Goal: Information Seeking & Learning: Learn about a topic

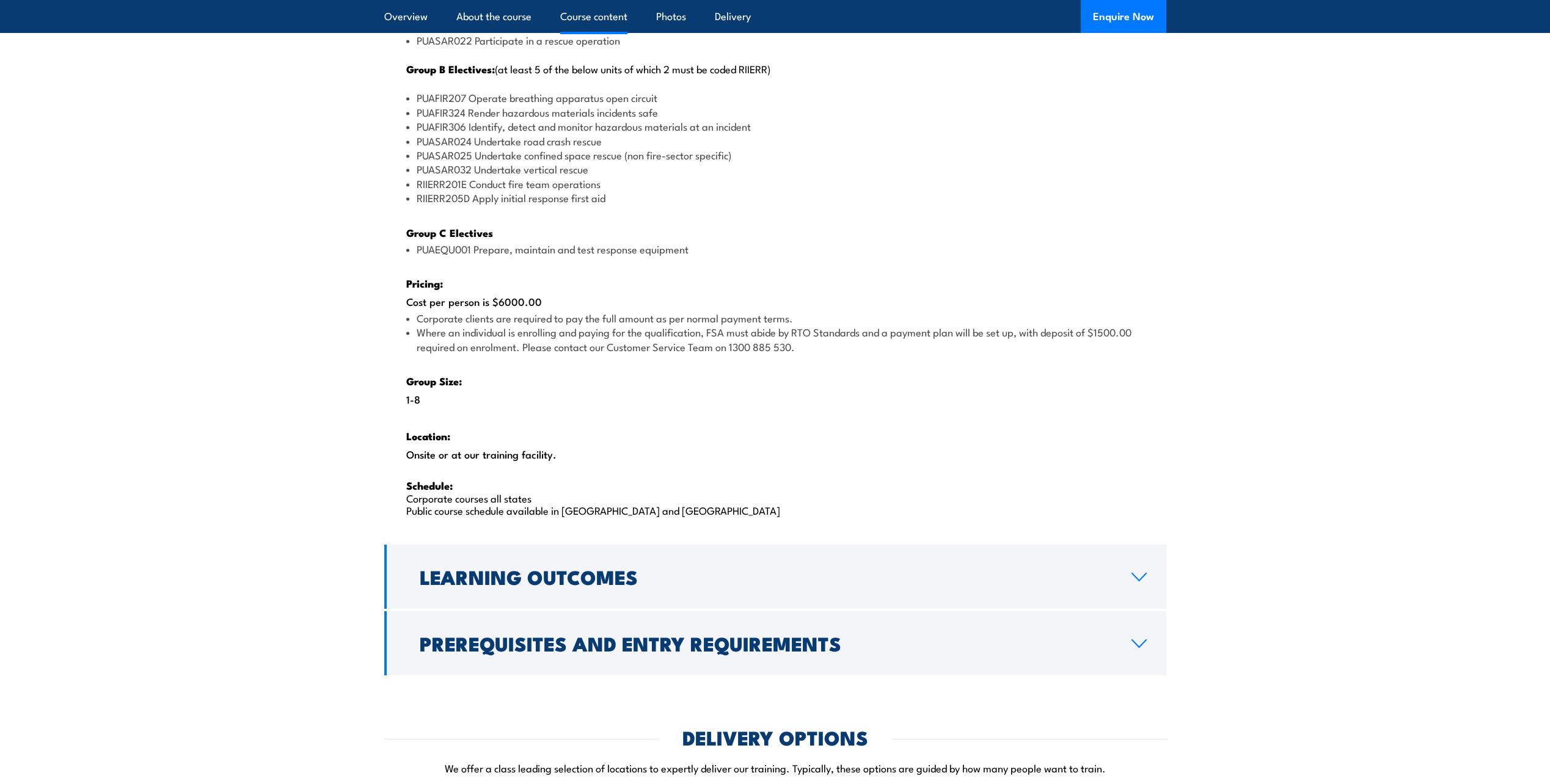
scroll to position [1649, 0]
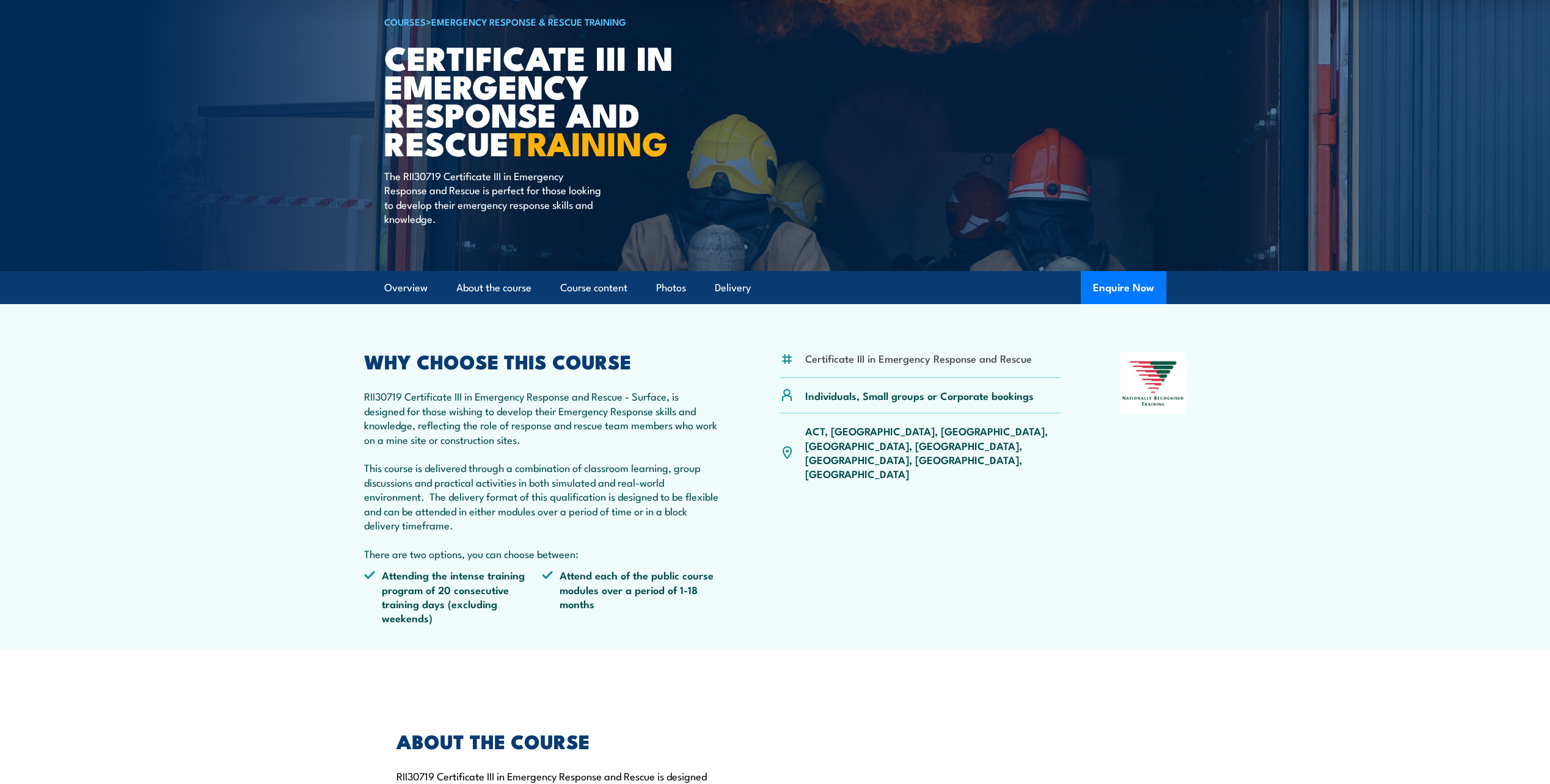
scroll to position [122, 0]
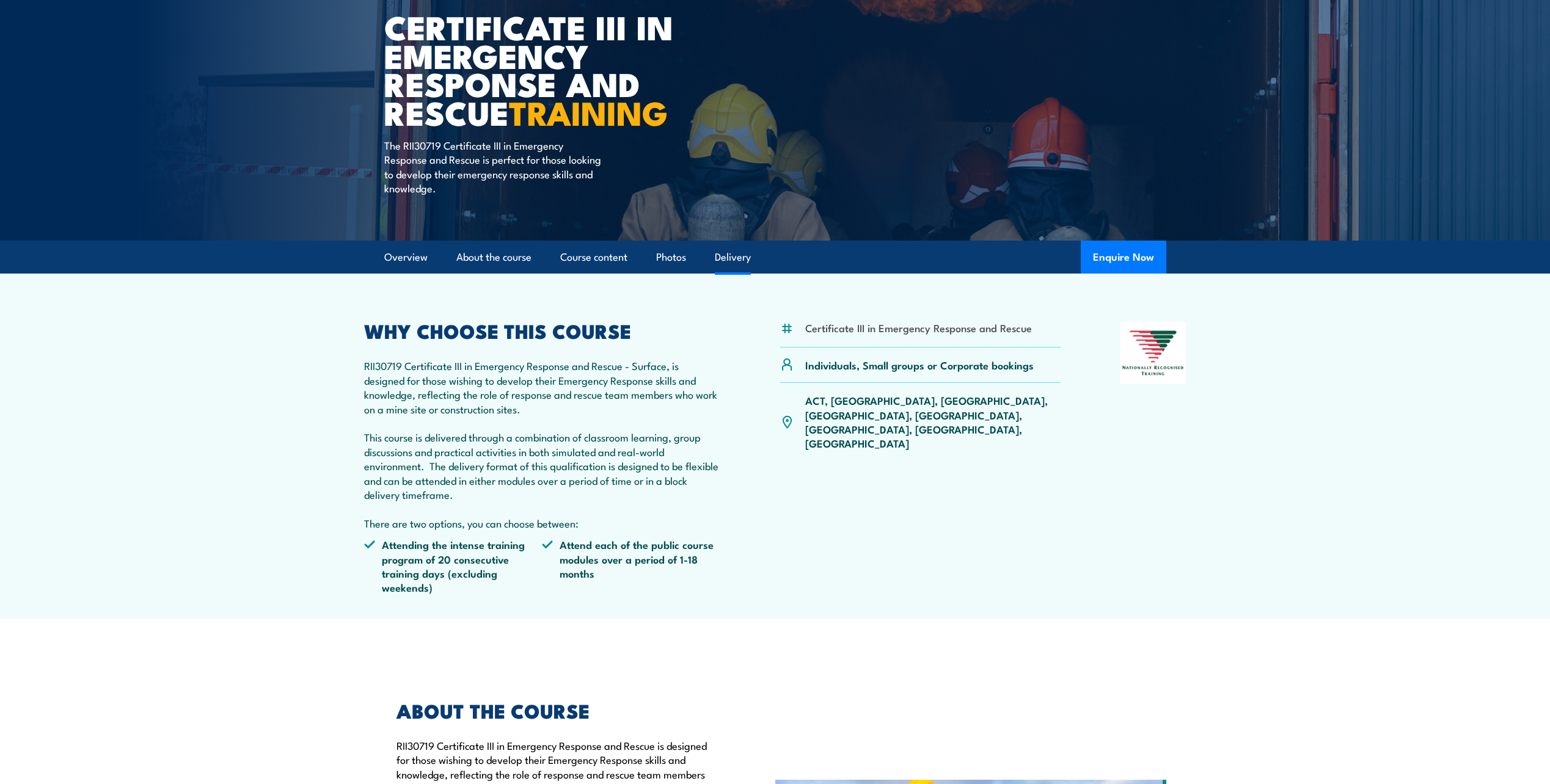
click at [724, 257] on link "Delivery" at bounding box center [733, 258] width 36 height 32
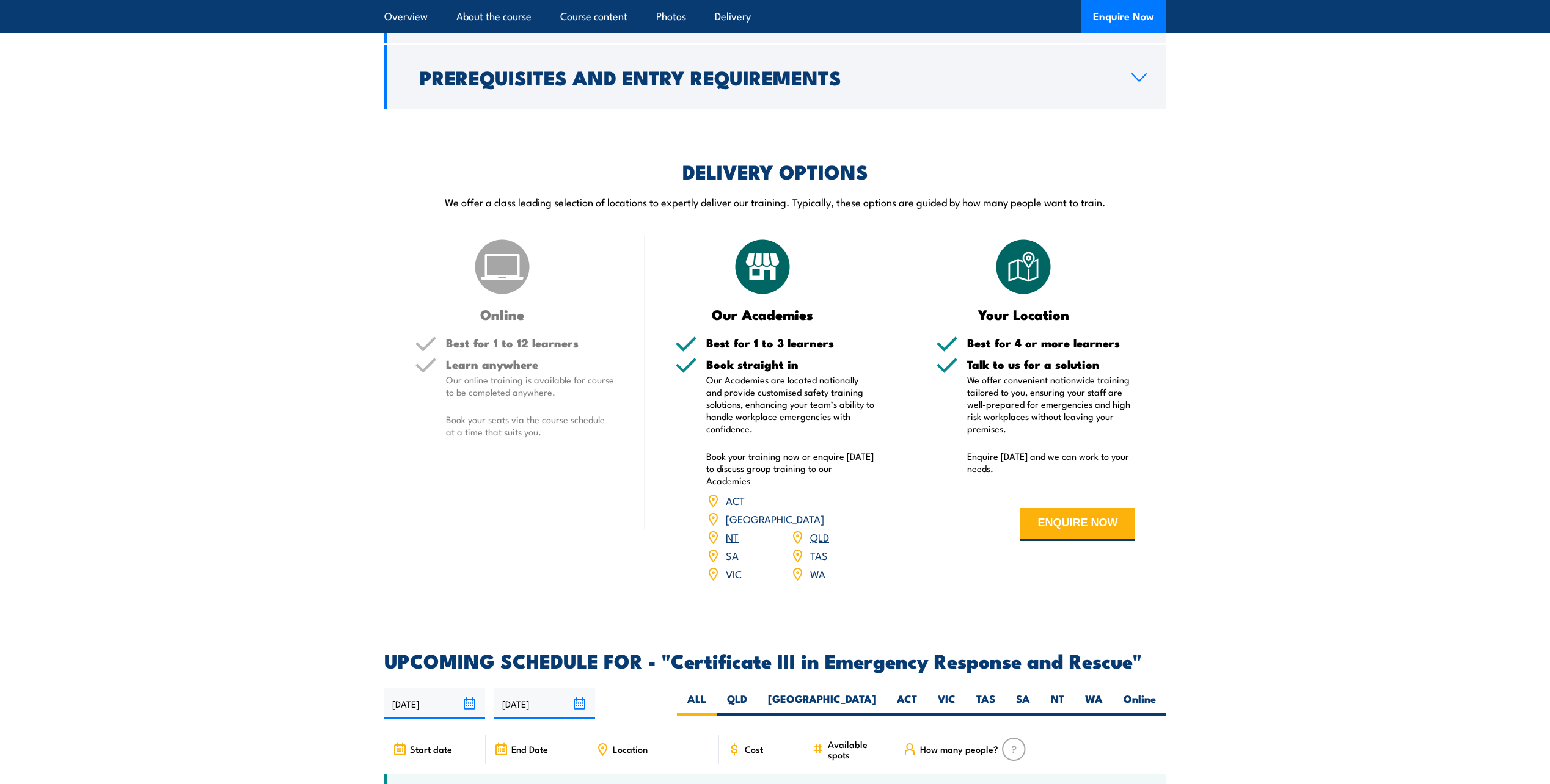
scroll to position [2324, 0]
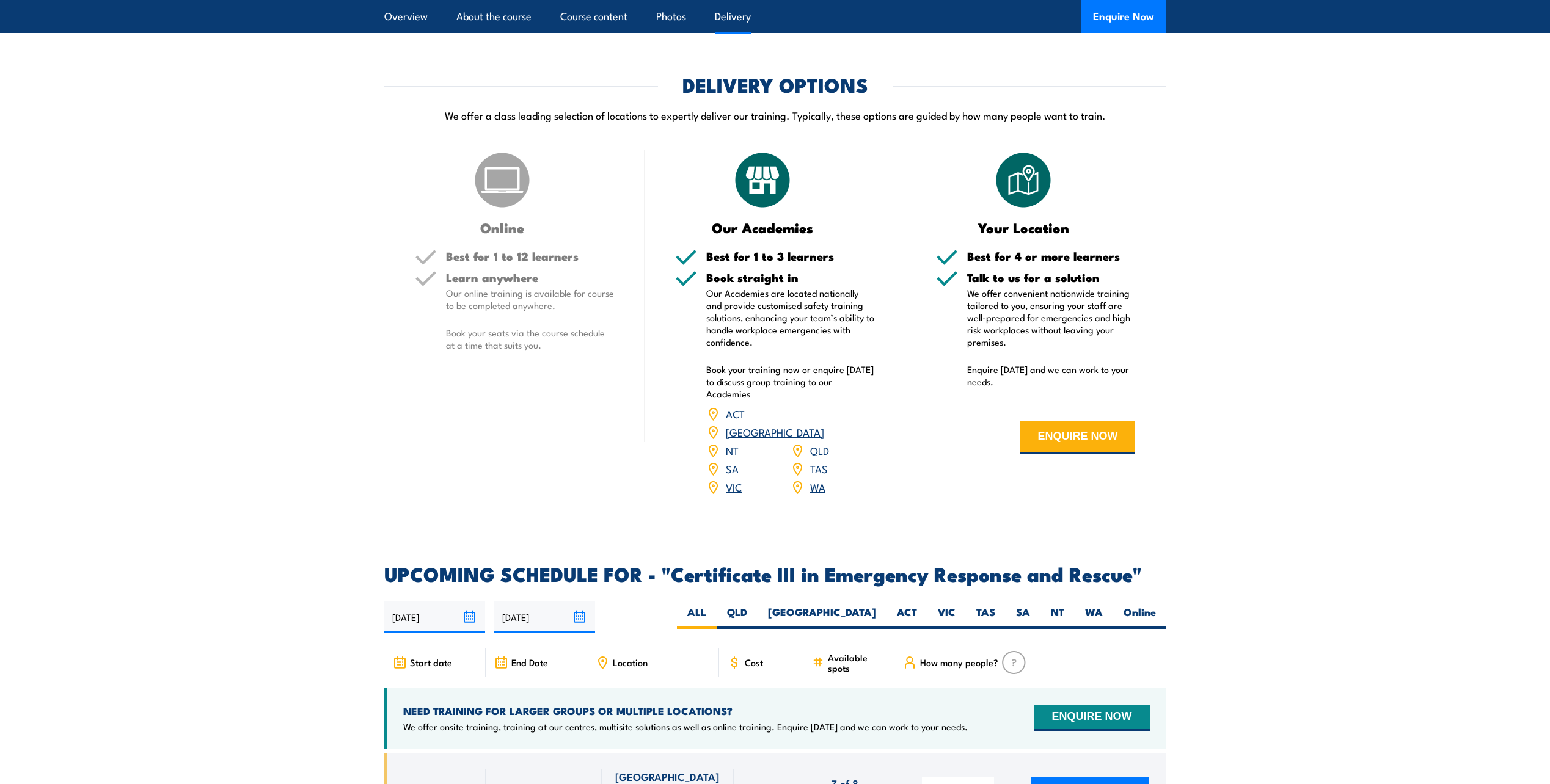
click at [822, 425] on link "[GEOGRAPHIC_DATA]" at bounding box center [774, 432] width 98 height 15
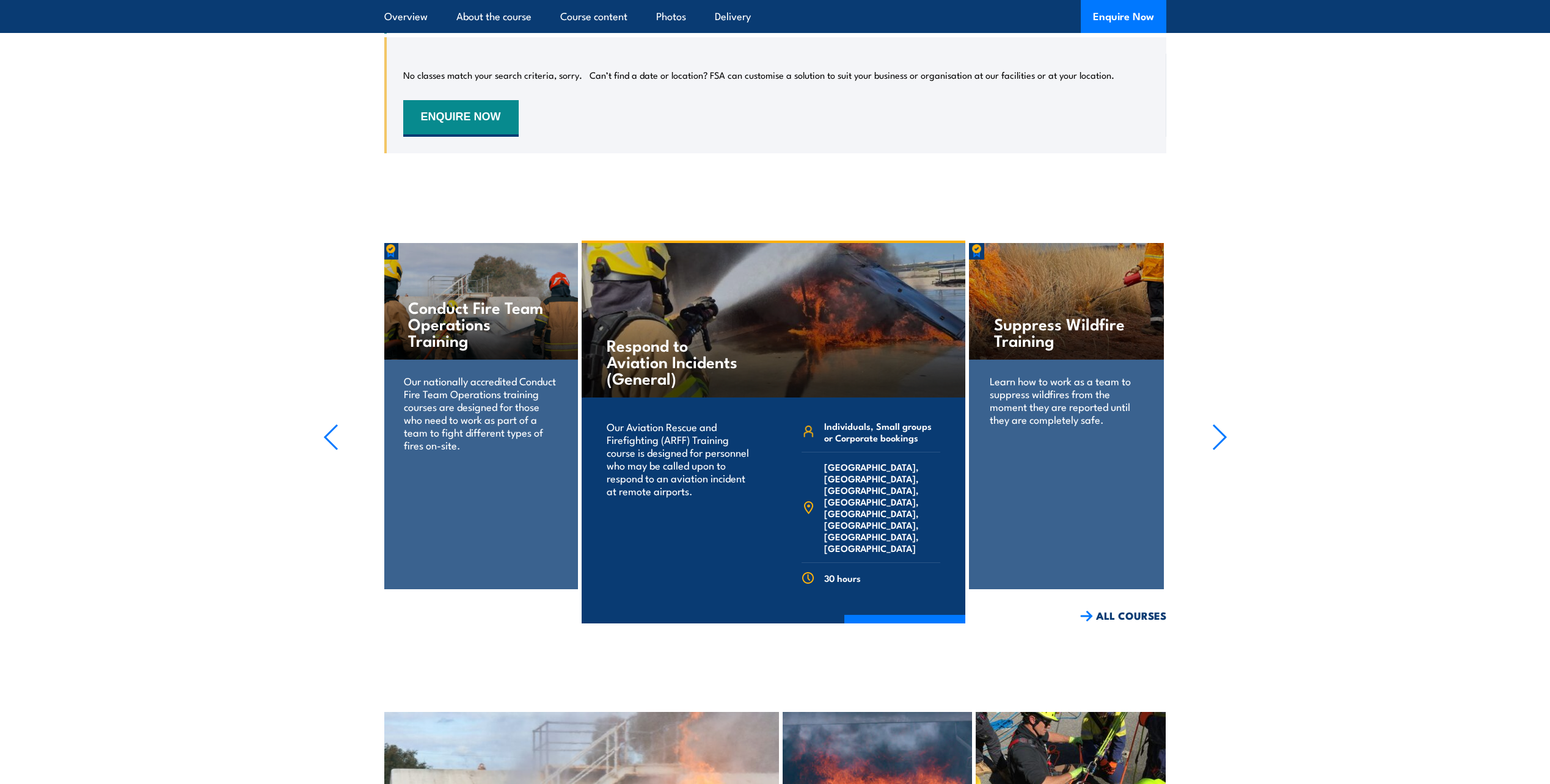
scroll to position [3053, 0]
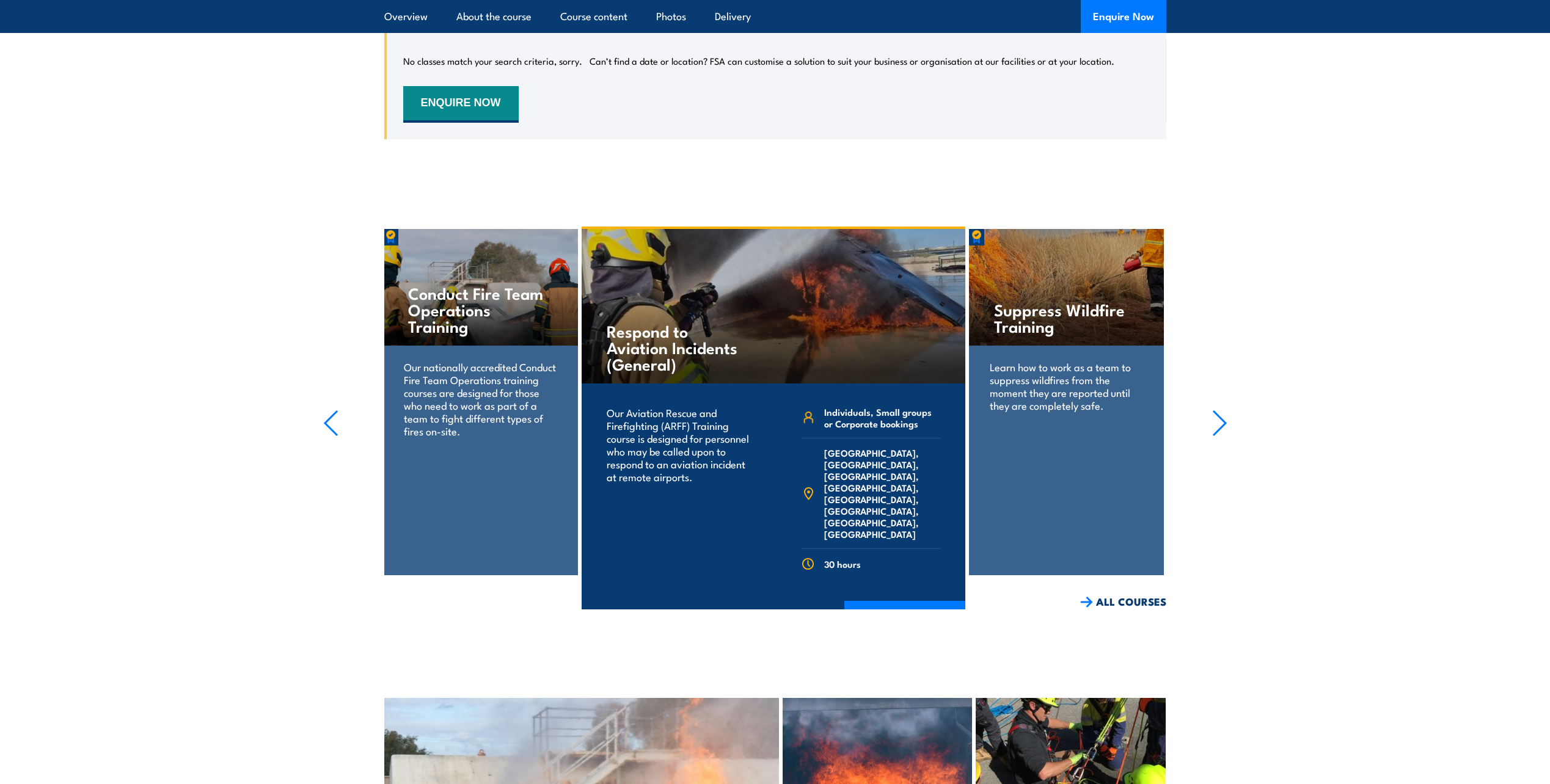
click at [1218, 411] on icon "button" at bounding box center [1219, 423] width 12 height 25
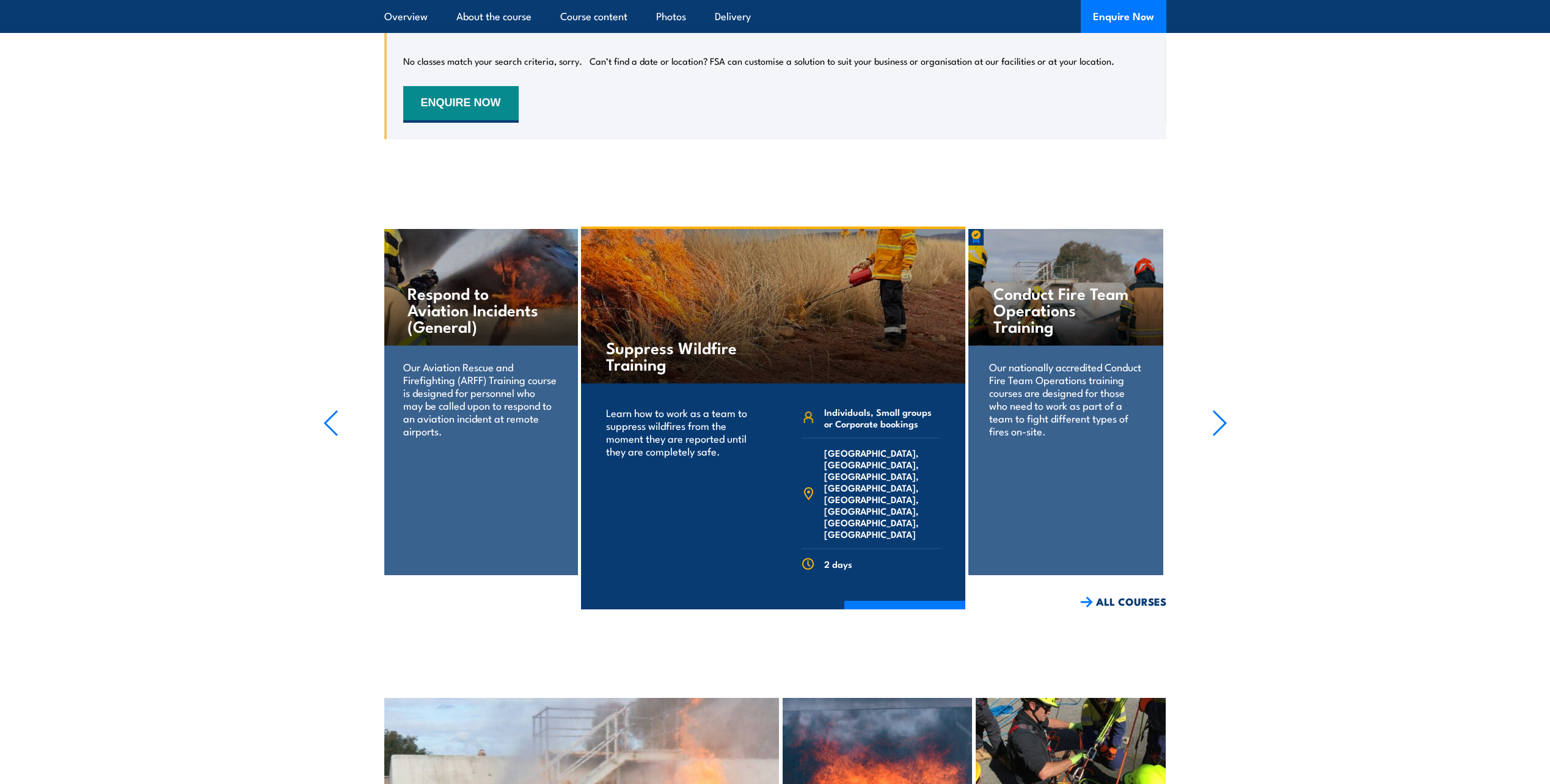
click at [1218, 411] on icon "button" at bounding box center [1219, 423] width 12 height 25
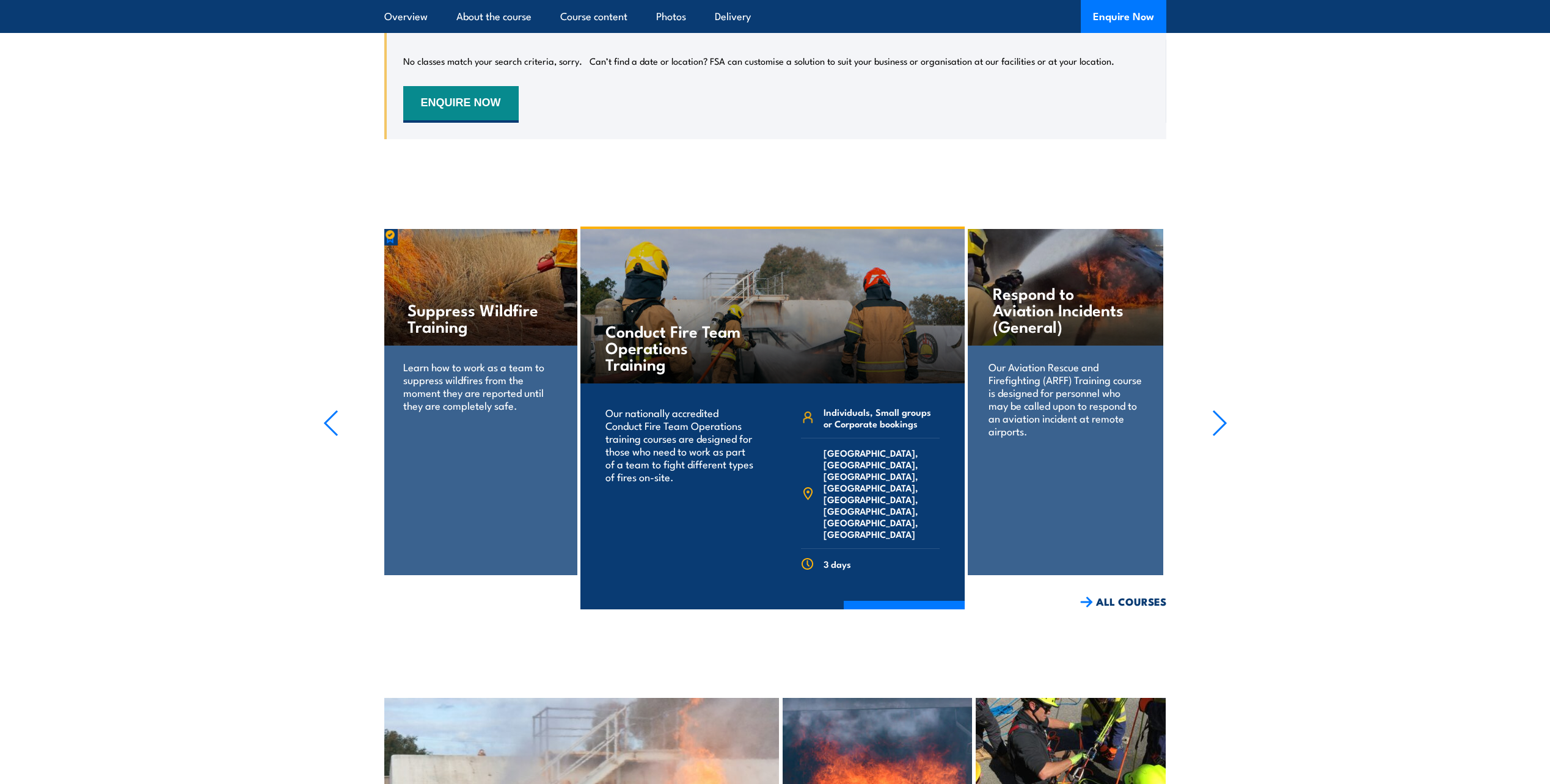
click at [1218, 411] on icon "button" at bounding box center [1219, 423] width 12 height 25
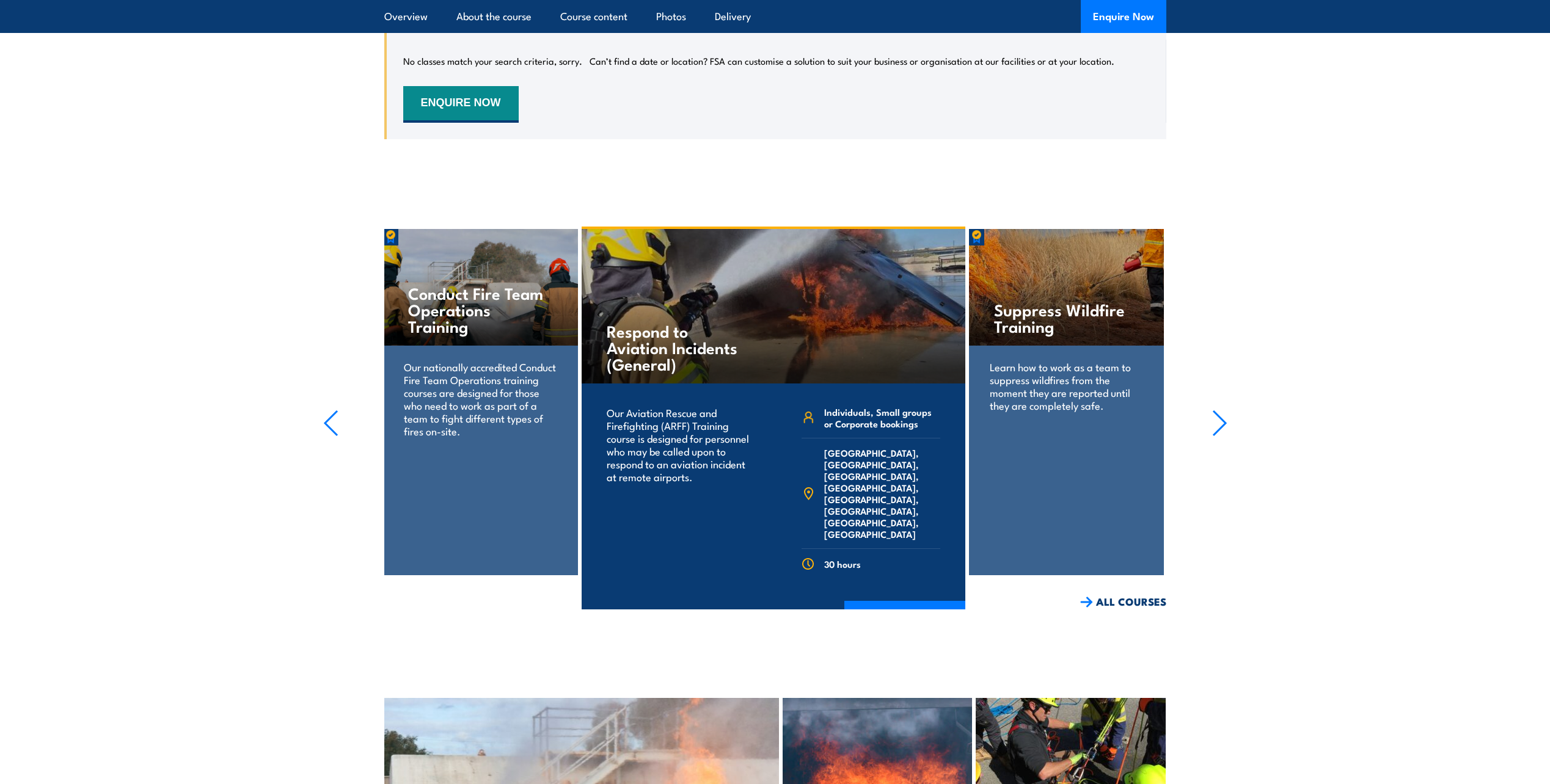
click at [1218, 411] on icon "button" at bounding box center [1219, 423] width 12 height 25
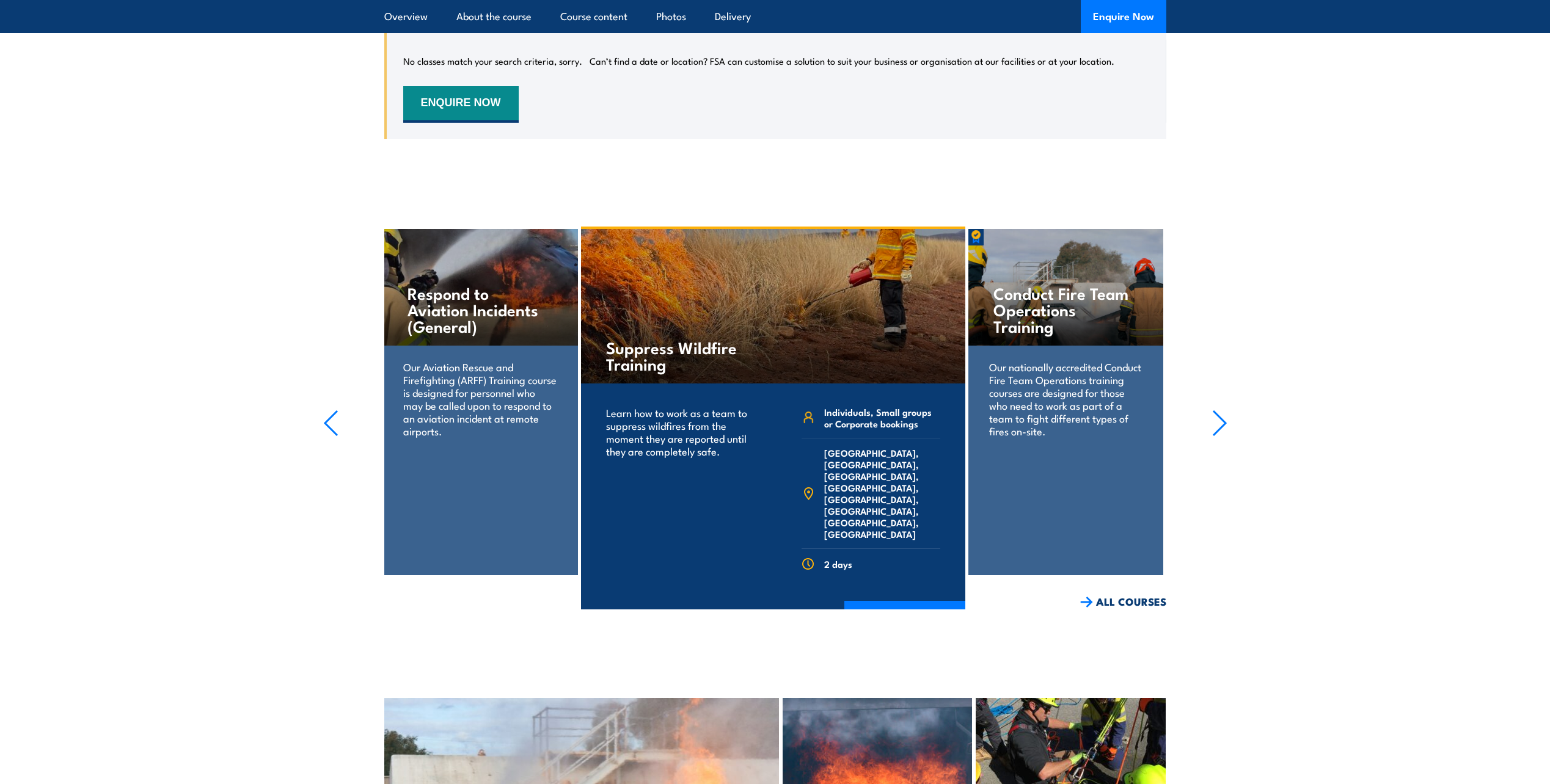
click at [1218, 411] on icon "button" at bounding box center [1219, 423] width 12 height 25
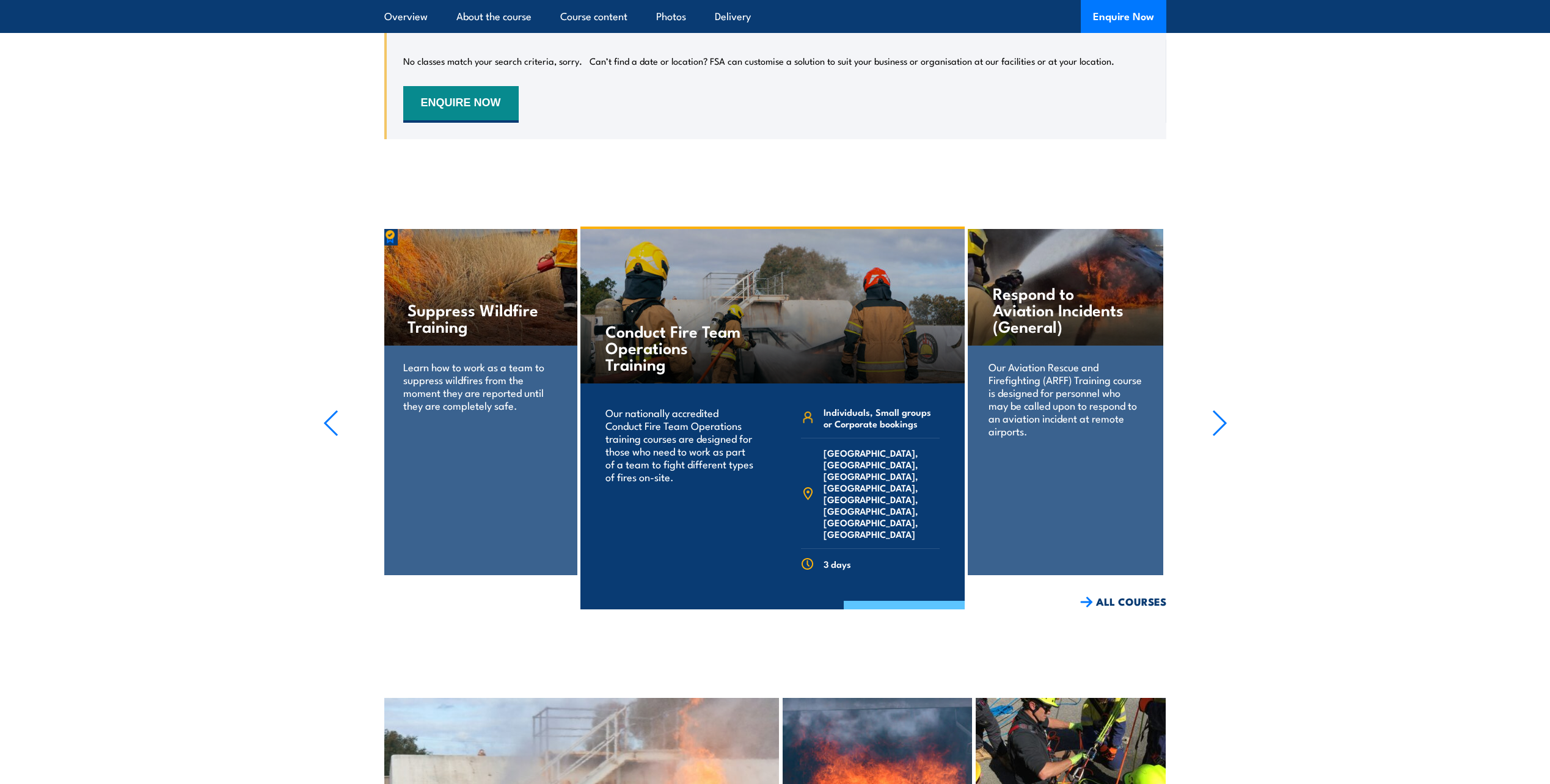
click at [915, 601] on link "COURSE DETAILS" at bounding box center [903, 617] width 121 height 32
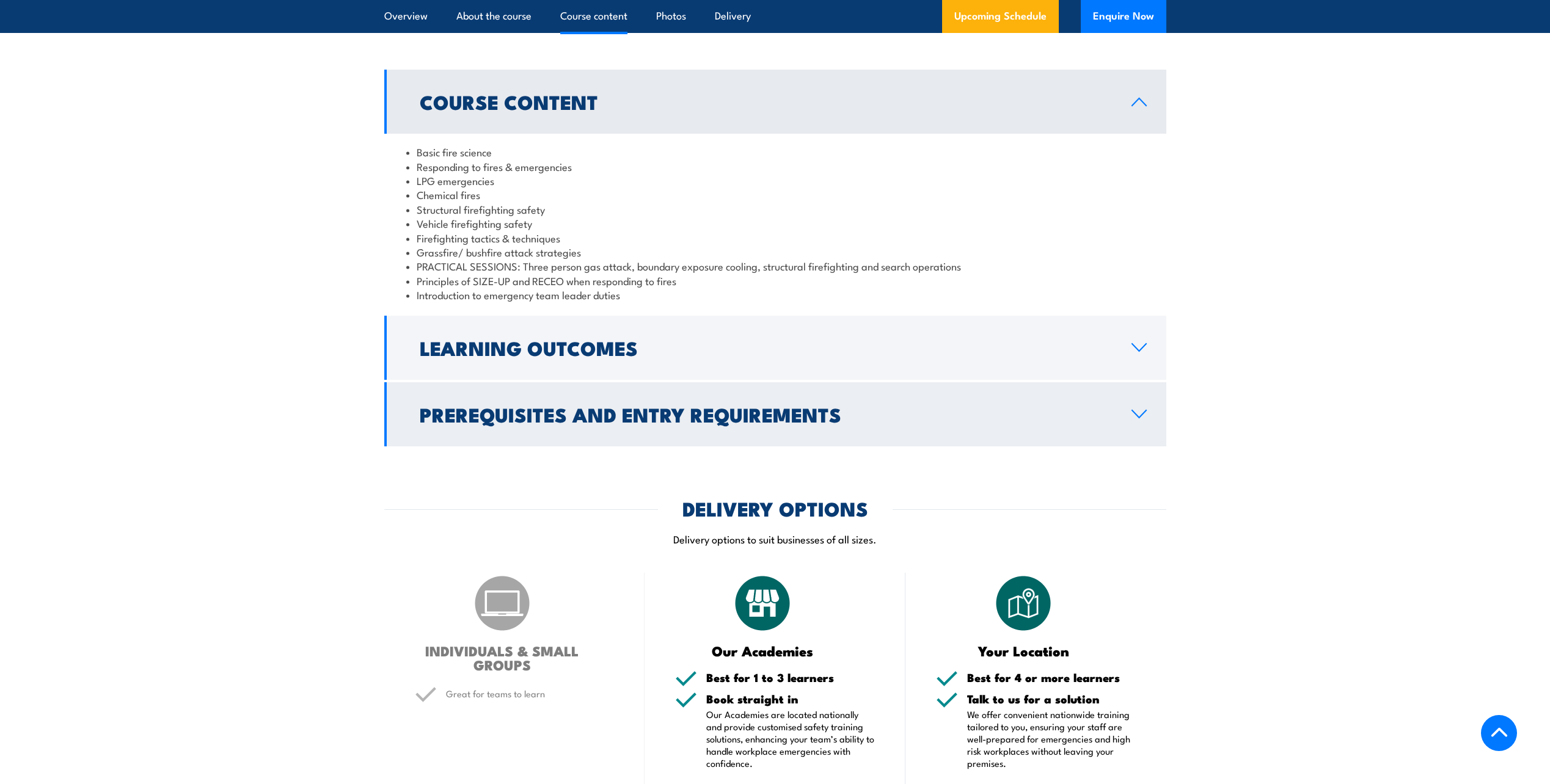
scroll to position [977, 0]
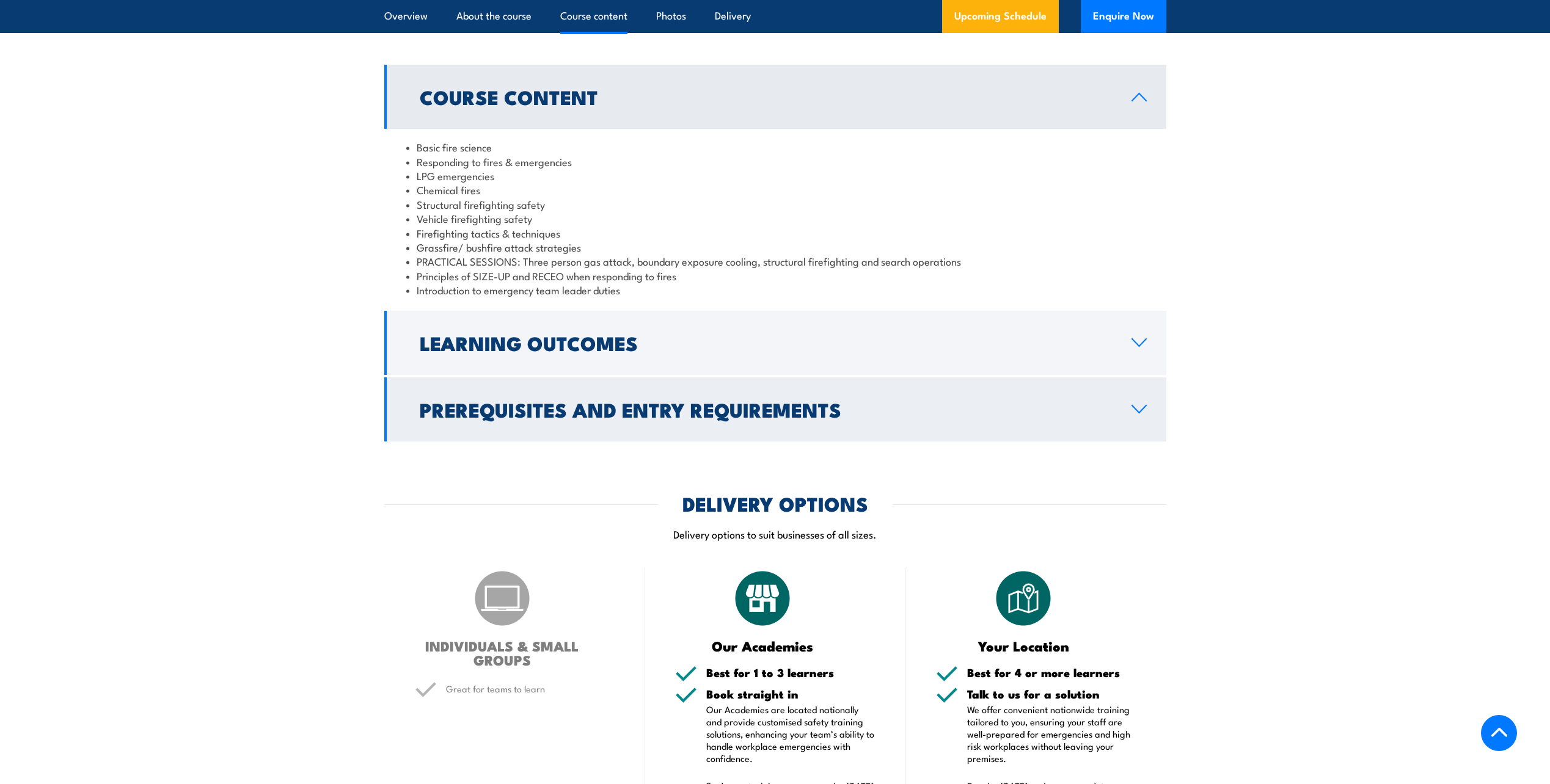
click at [657, 418] on h2 "Prerequisites and Entry Requirements" at bounding box center [766, 409] width 692 height 17
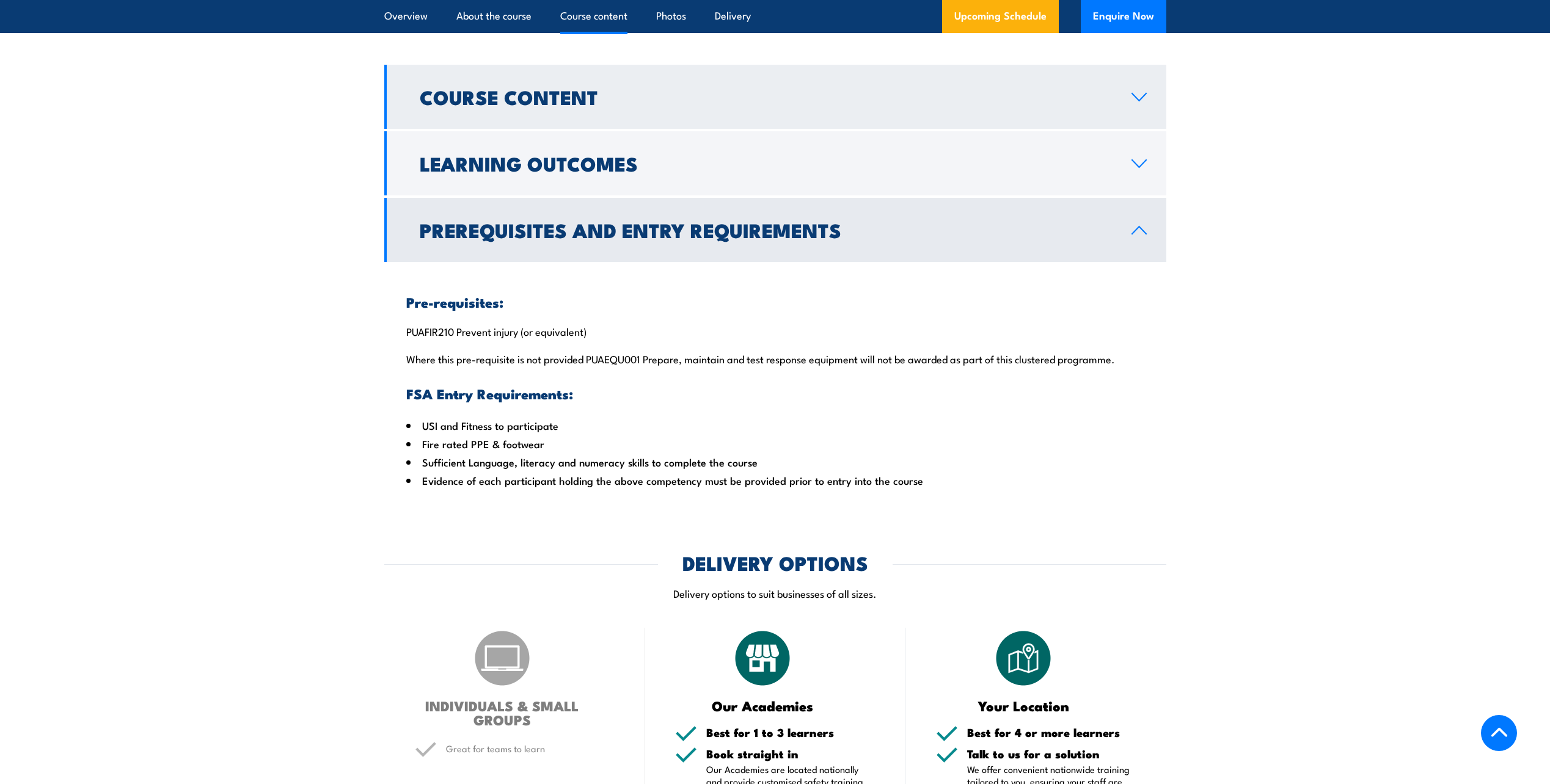
click at [601, 105] on h2 "Course Content" at bounding box center [766, 97] width 692 height 17
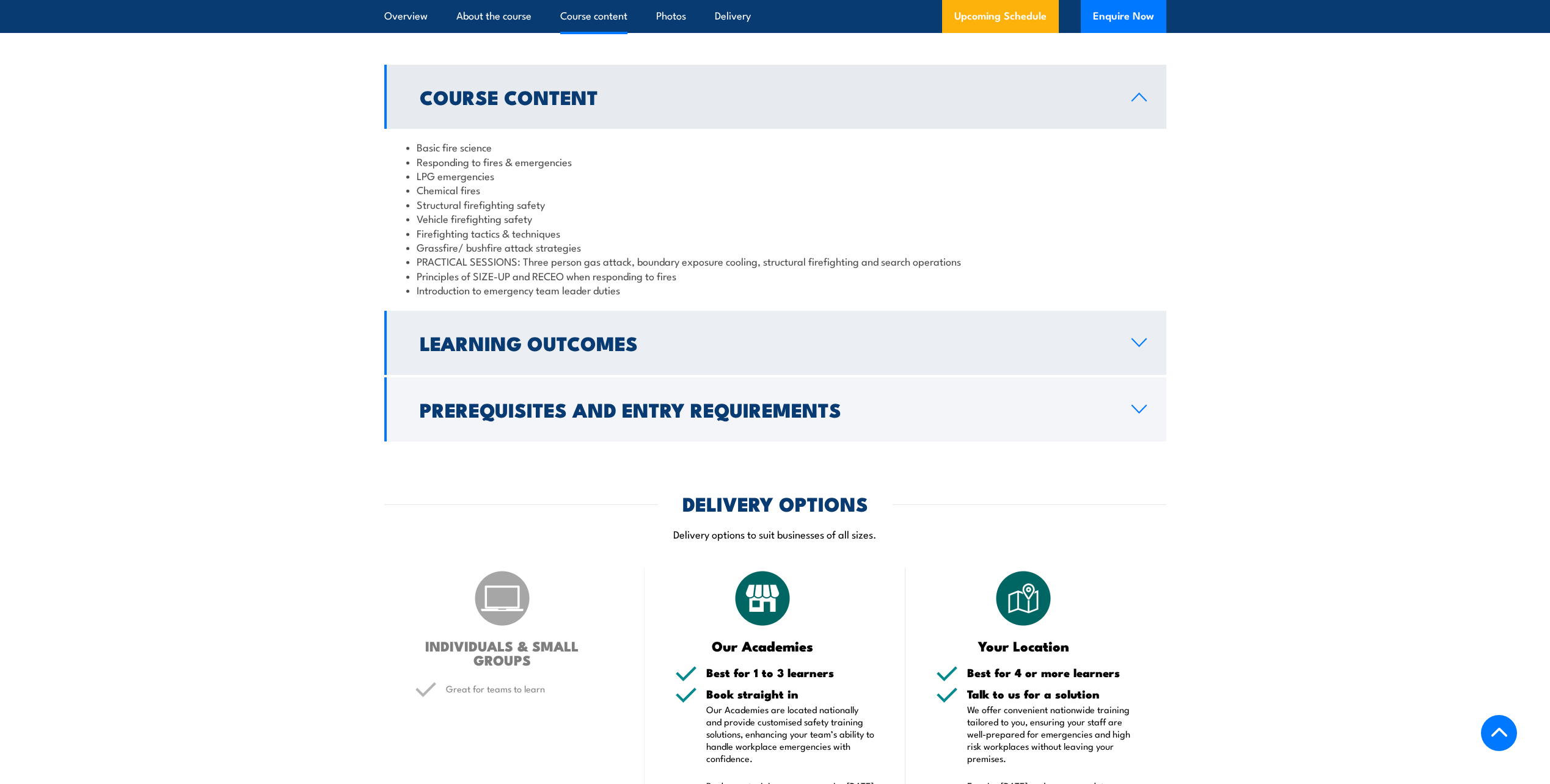
click at [579, 351] on h2 "Learning Outcomes" at bounding box center [766, 342] width 692 height 17
